Goal: Navigation & Orientation: Understand site structure

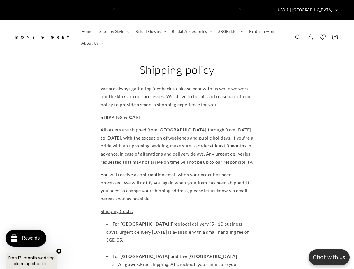
scroll to position [0, 233]
click at [329, 258] on p "Chat with us" at bounding box center [329, 258] width 41 height 8
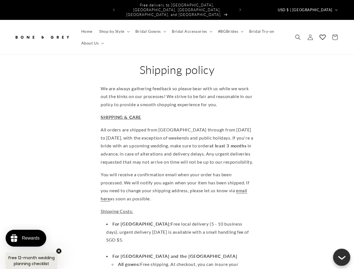
click at [114, 8] on icon "Previous announcement" at bounding box center [114, 9] width 2 height 3
click at [240, 8] on icon "Next announcement" at bounding box center [241, 9] width 2 height 3
click at [316, 7] on span "USD $ | [GEOGRAPHIC_DATA]" at bounding box center [305, 10] width 55 height 6
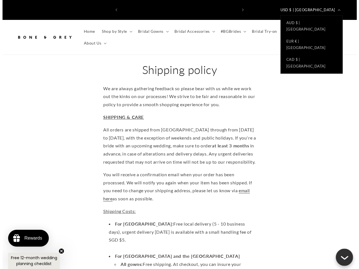
scroll to position [0, 0]
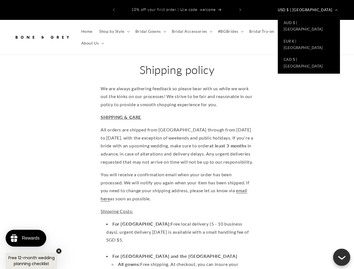
click at [114, 29] on span "Shop by Style" at bounding box center [111, 31] width 25 height 5
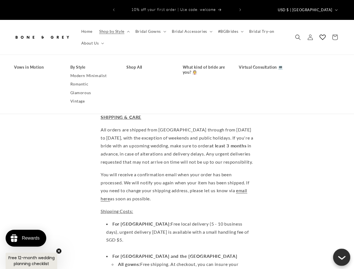
click at [150, 29] on span "Bridal Gowns" at bounding box center [148, 31] width 26 height 5
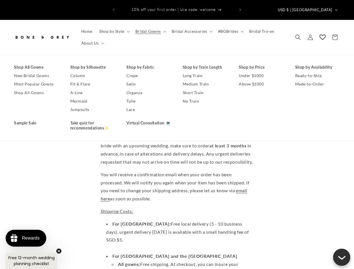
click at [190, 29] on span "Bridal Accessories" at bounding box center [189, 31] width 35 height 5
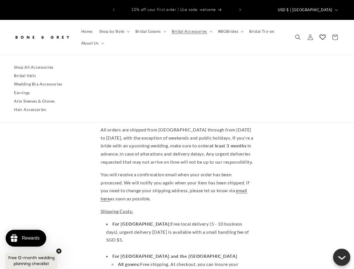
click at [229, 29] on span "#BGBrides" at bounding box center [228, 31] width 20 height 5
click at [92, 41] on span "About Us" at bounding box center [90, 43] width 18 height 5
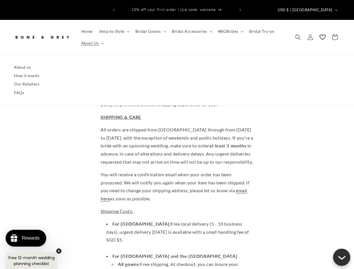
click at [298, 35] on icon "Search" at bounding box center [298, 38] width 6 height 6
